Goal: Navigation & Orientation: Go to known website

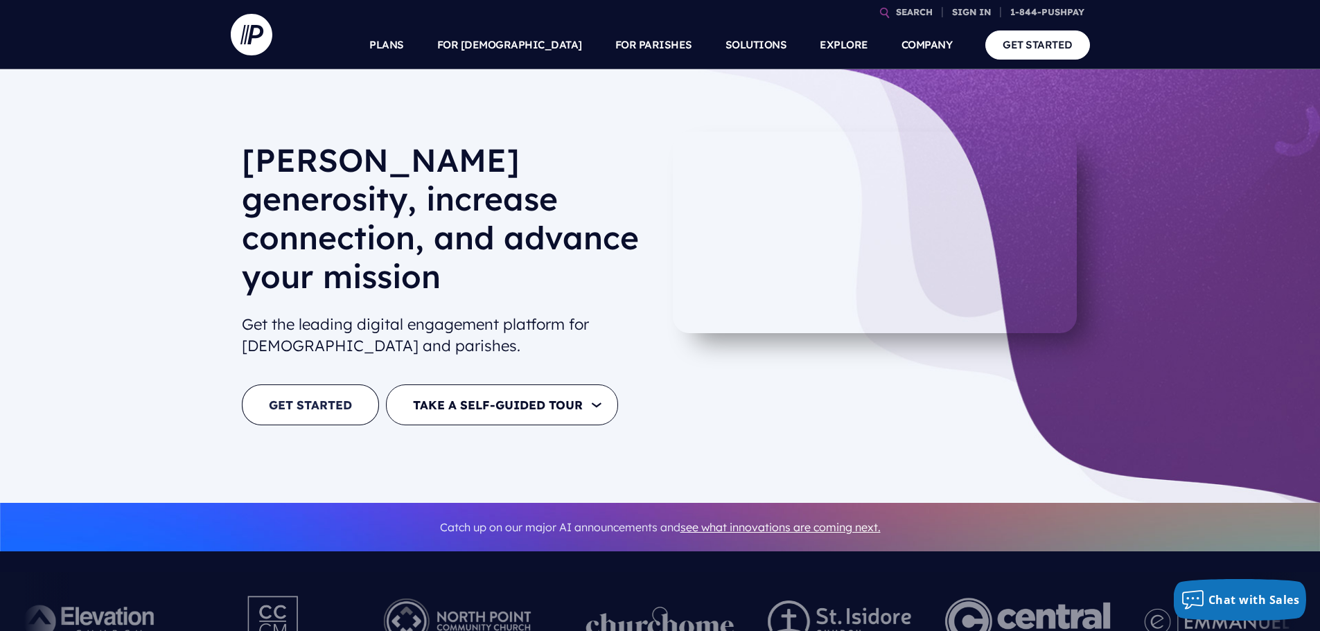
click at [325, 384] on link "GET STARTED" at bounding box center [310, 404] width 137 height 41
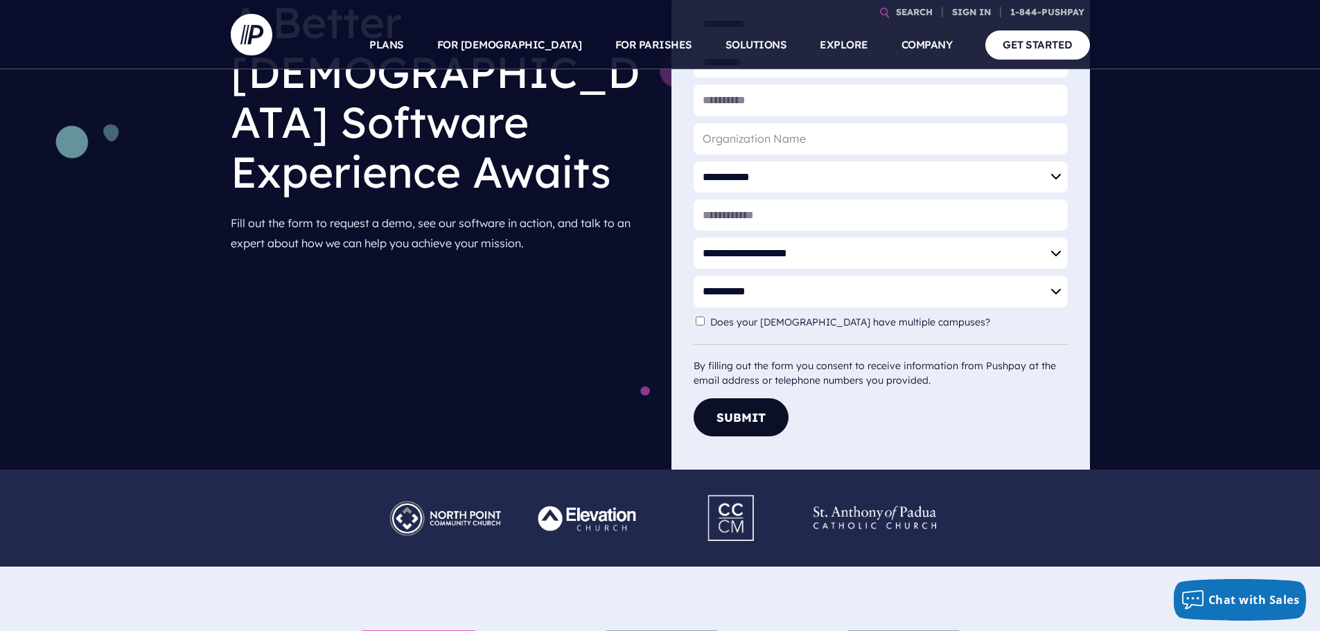
scroll to position [213, 0]
